Goal: Transaction & Acquisition: Subscribe to service/newsletter

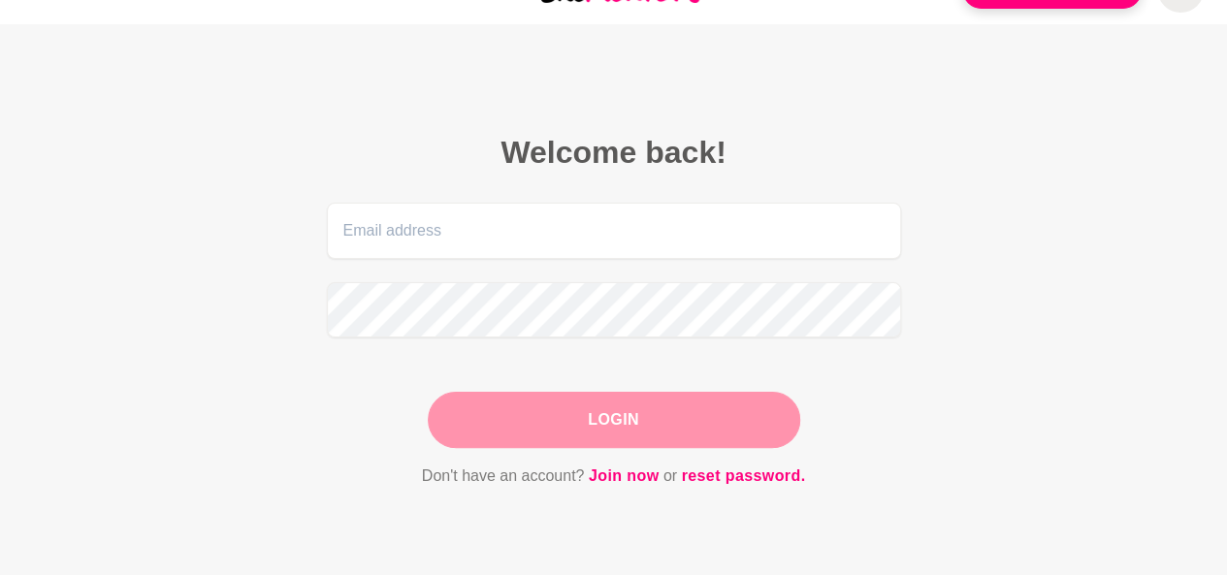
scroll to position [11, 0]
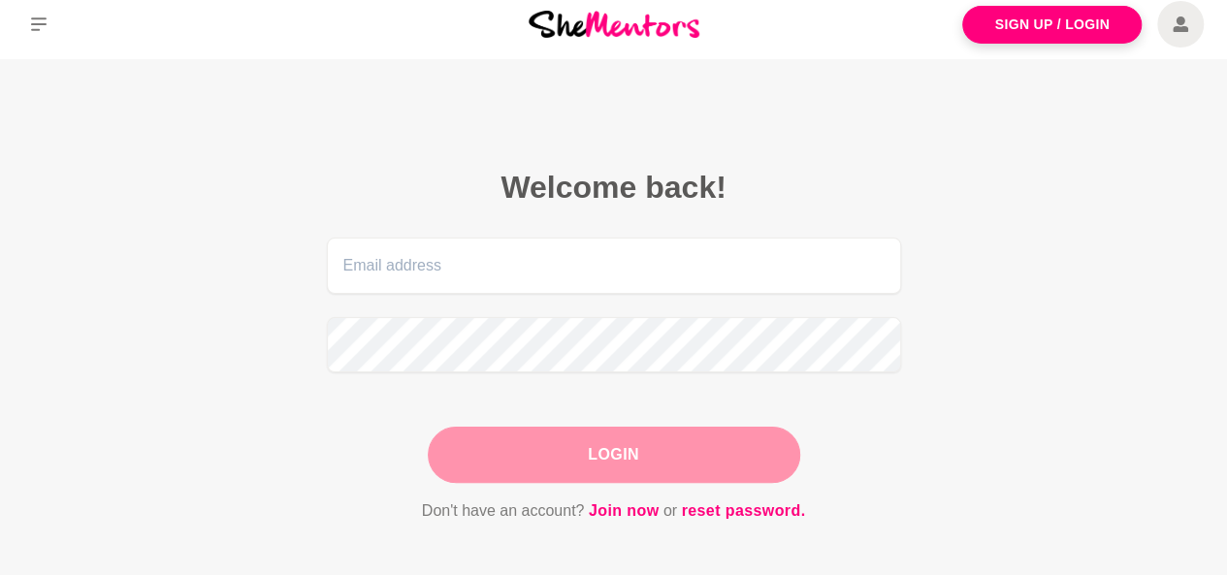
click at [623, 18] on img at bounding box center [614, 24] width 171 height 26
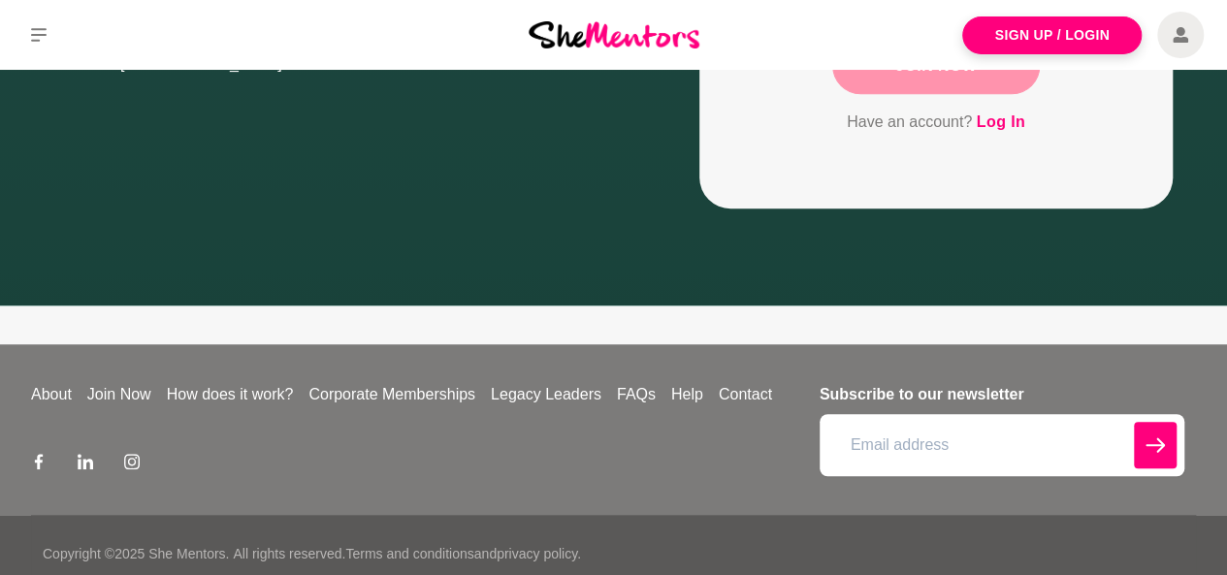
scroll to position [609, 0]
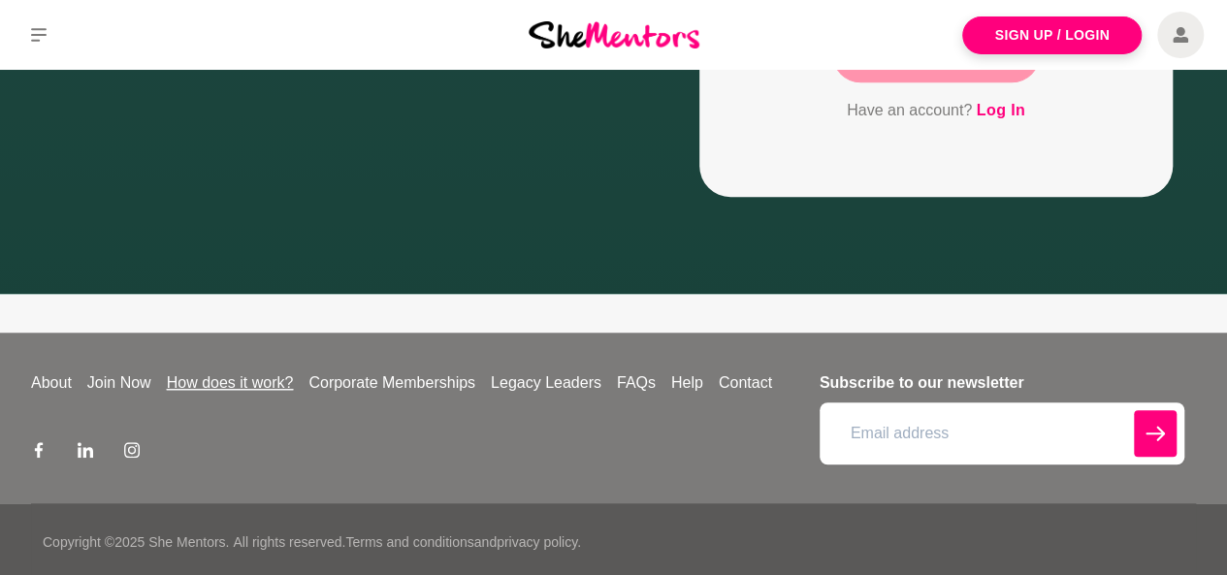
click at [246, 389] on link "How does it work?" at bounding box center [230, 383] width 143 height 23
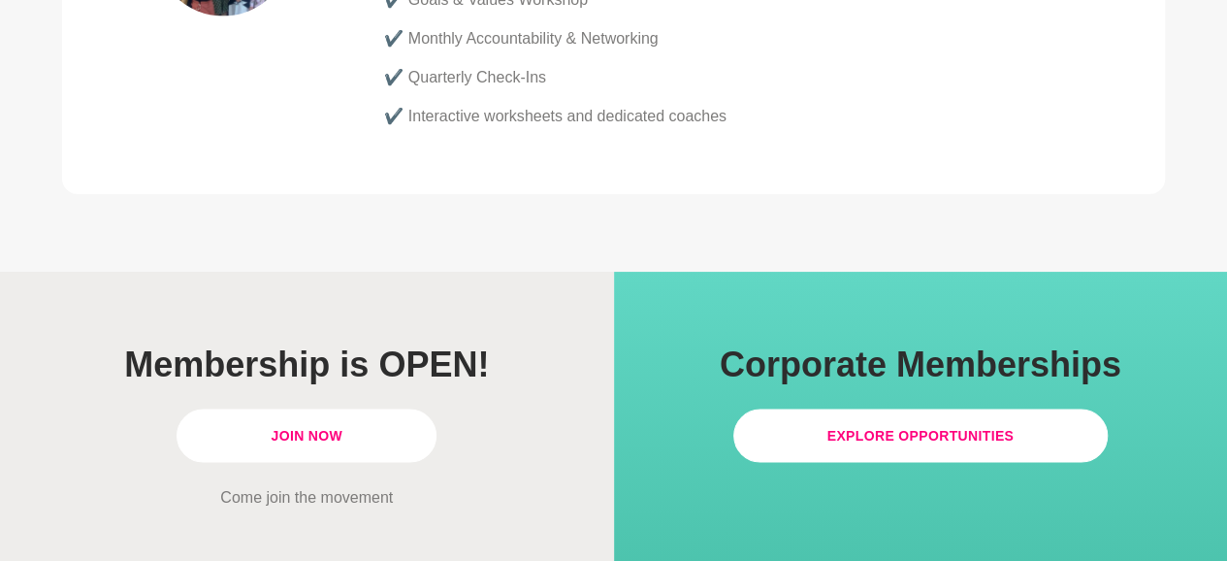
scroll to position [5622, 0]
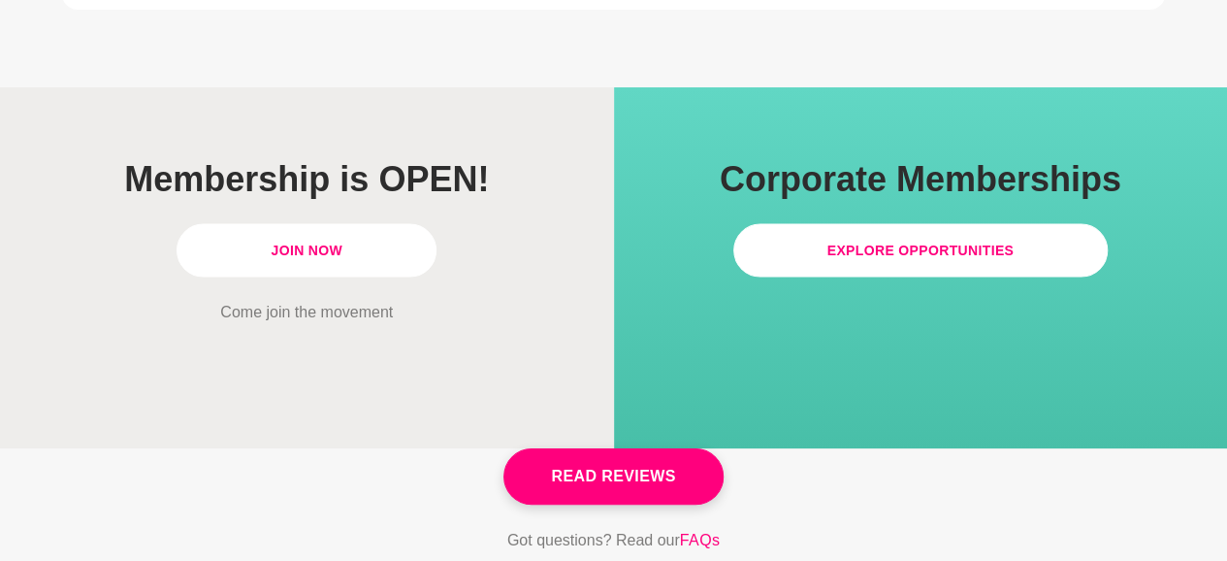
click at [330, 224] on link "Join Now" at bounding box center [307, 250] width 260 height 53
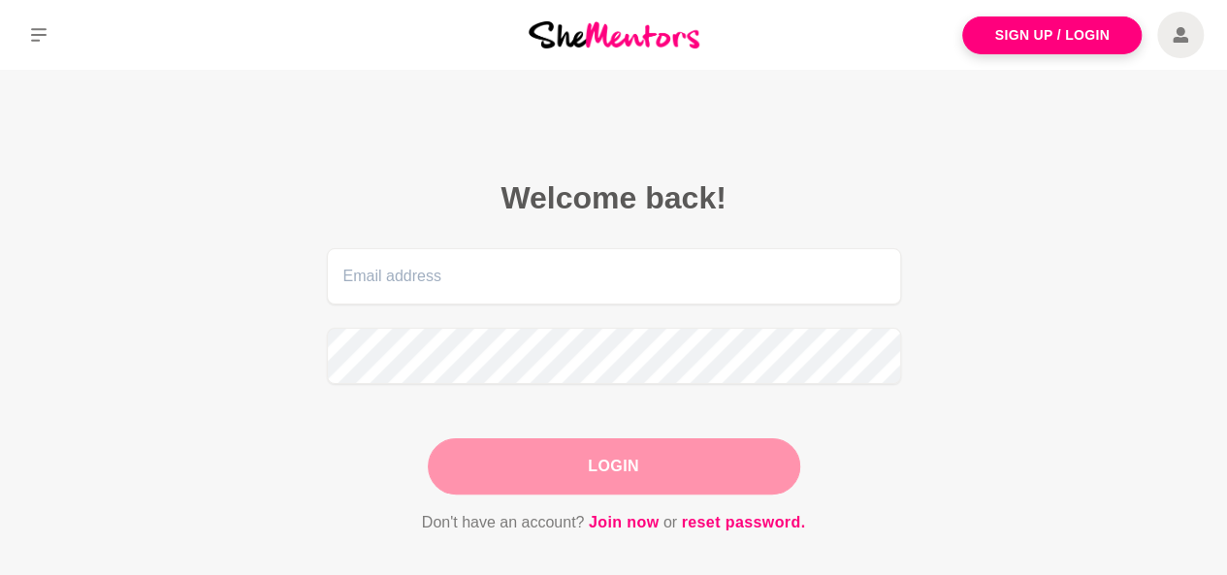
scroll to position [11, 0]
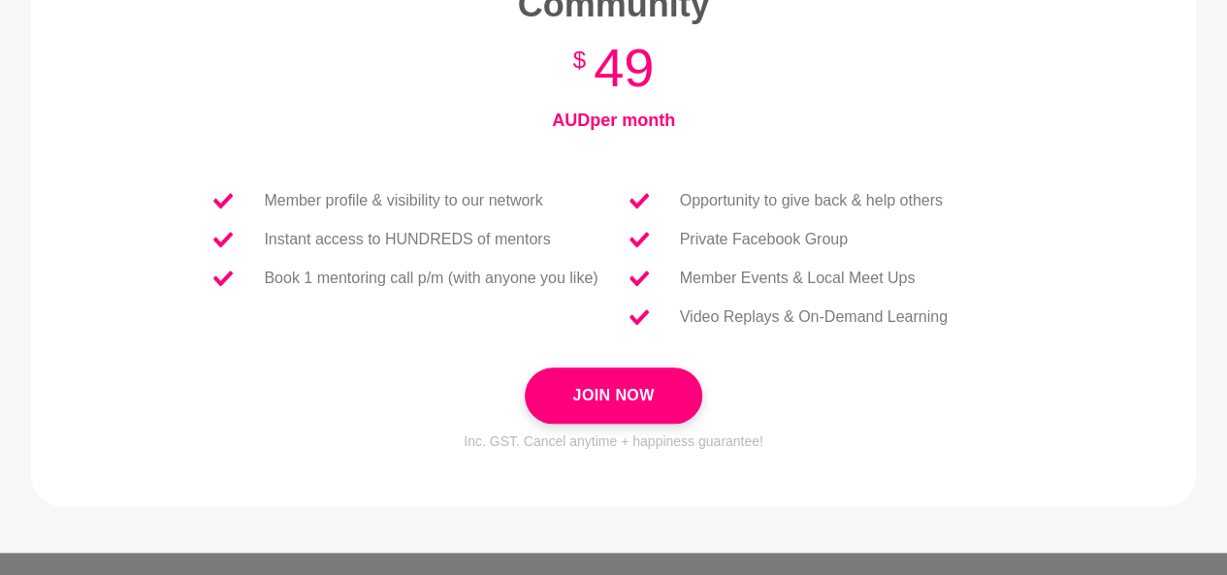
scroll to position [730, 0]
